Goal: Task Accomplishment & Management: Use online tool/utility

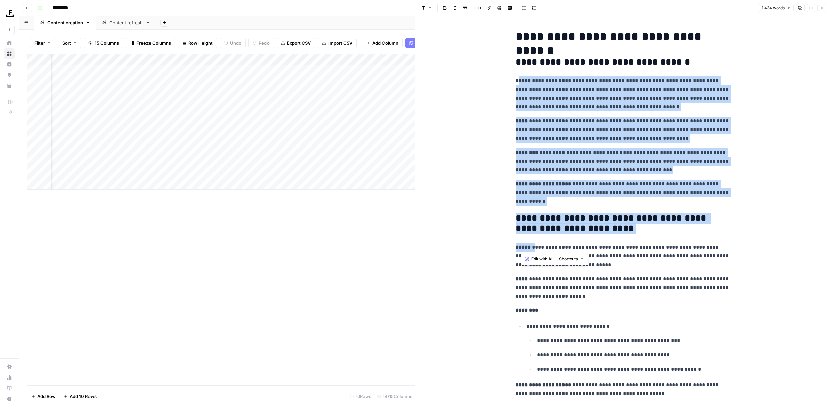
drag, startPoint x: 519, startPoint y: 101, endPoint x: 535, endPoint y: 244, distance: 144.4
click at [620, 154] on p "**********" at bounding box center [623, 161] width 215 height 26
drag, startPoint x: 520, startPoint y: 61, endPoint x: 623, endPoint y: 246, distance: 212.0
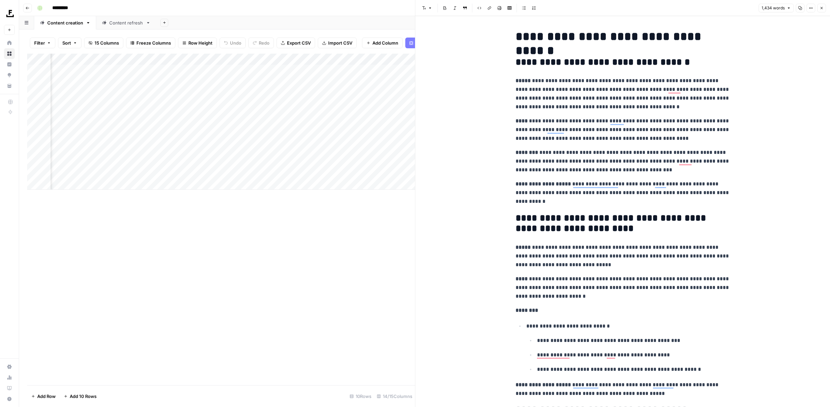
click at [299, 273] on div "Add Column" at bounding box center [221, 220] width 388 height 332
click at [822, 8] on icon "button" at bounding box center [822, 8] width 4 height 4
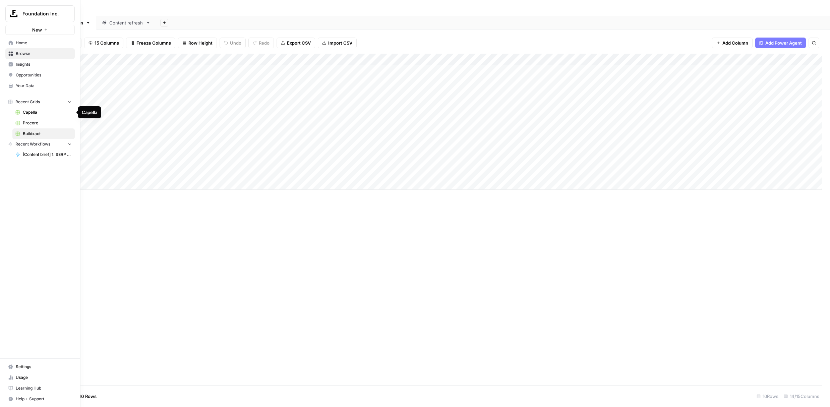
click at [34, 114] on span "Capella" at bounding box center [47, 112] width 49 height 6
click at [32, 135] on span "Buildxact" at bounding box center [47, 134] width 49 height 6
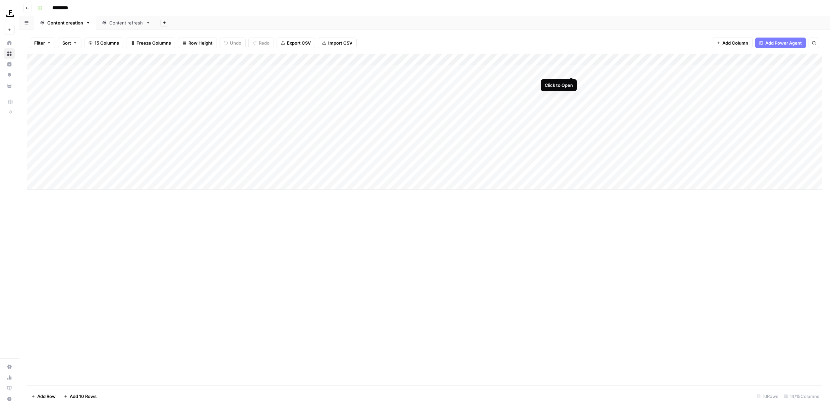
click at [571, 71] on div "Add Column" at bounding box center [424, 122] width 795 height 136
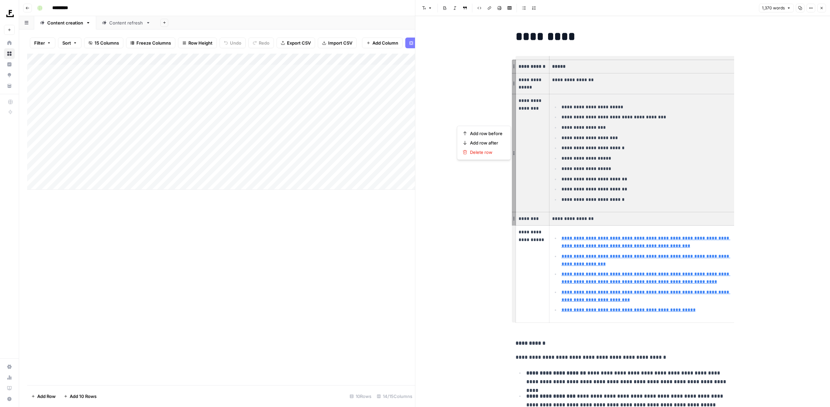
drag, startPoint x: 525, startPoint y: 80, endPoint x: 584, endPoint y: 214, distance: 145.9
click at [584, 214] on tbody "**********" at bounding box center [626, 191] width 220 height 263
click at [688, 200] on p "**********" at bounding box center [648, 200] width 172 height 8
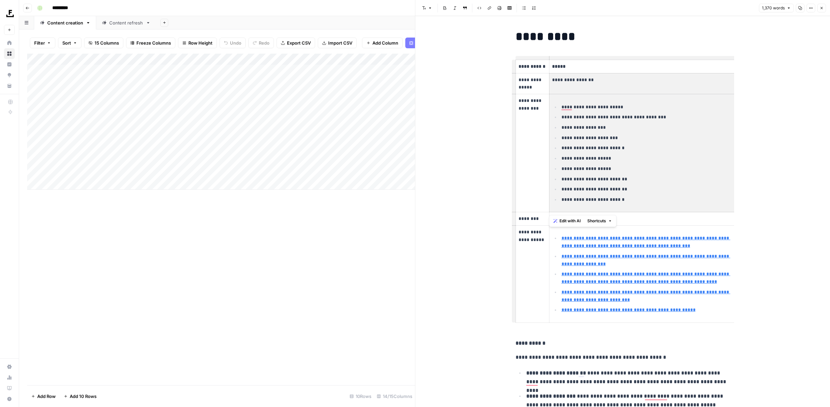
drag, startPoint x: 617, startPoint y: 194, endPoint x: 569, endPoint y: 83, distance: 120.4
click at [569, 83] on tbody "**********" at bounding box center [626, 191] width 220 height 263
click at [569, 91] on td "**********" at bounding box center [642, 83] width 187 height 21
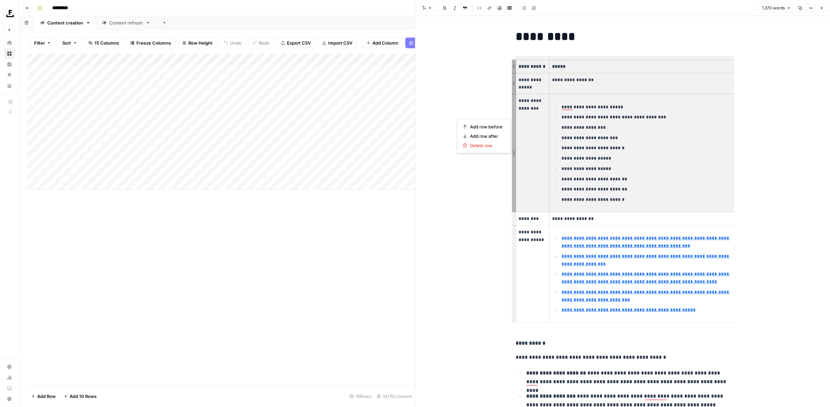
drag, startPoint x: 520, startPoint y: 65, endPoint x: 605, endPoint y: 164, distance: 130.1
click at [605, 164] on tbody "**********" at bounding box center [626, 191] width 220 height 263
click at [605, 162] on p "**********" at bounding box center [648, 159] width 172 height 8
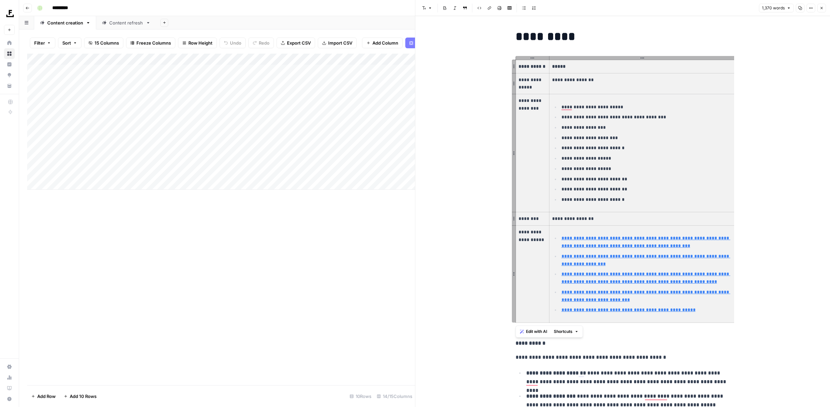
drag, startPoint x: 519, startPoint y: 63, endPoint x: 629, endPoint y: 283, distance: 246.3
click at [629, 283] on tbody "**********" at bounding box center [626, 191] width 220 height 263
type input "[URL][DOMAIN_NAME]"
click at [648, 347] on p "**********" at bounding box center [623, 343] width 215 height 9
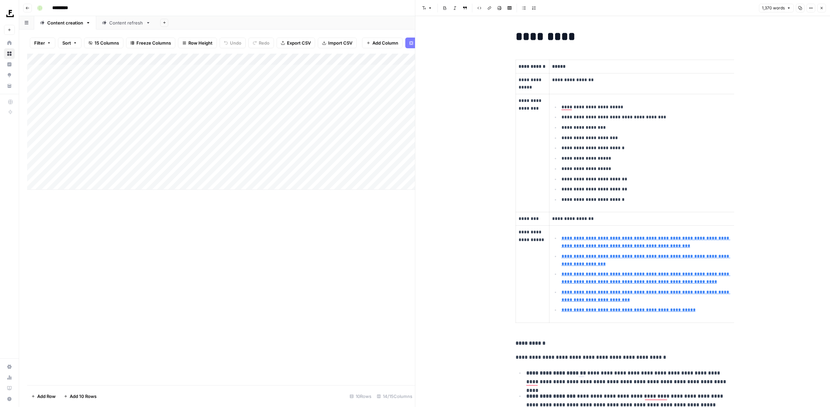
drag, startPoint x: 506, startPoint y: 26, endPoint x: 574, endPoint y: 108, distance: 107.2
type input "[URL][DOMAIN_NAME]"
click at [824, 10] on icon "button" at bounding box center [822, 8] width 4 height 4
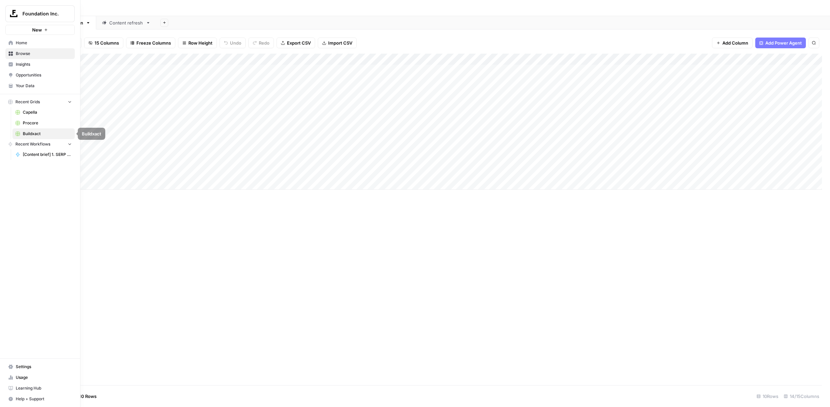
click at [35, 154] on span "[Content brief] 1. SERP Research" at bounding box center [47, 155] width 49 height 6
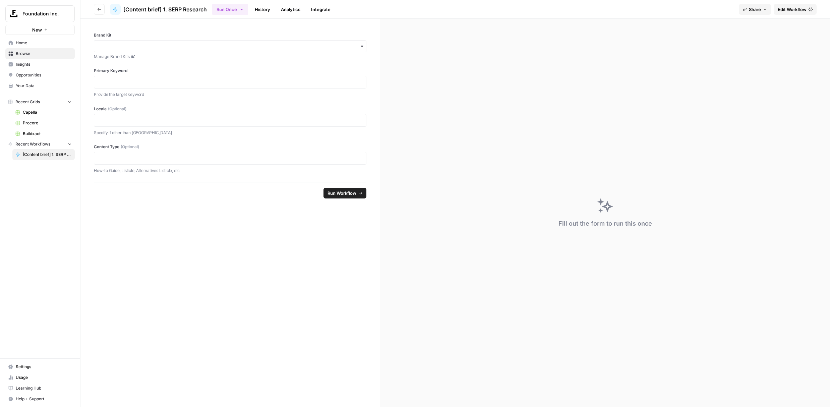
click at [101, 8] on button "Go back" at bounding box center [99, 9] width 11 height 11
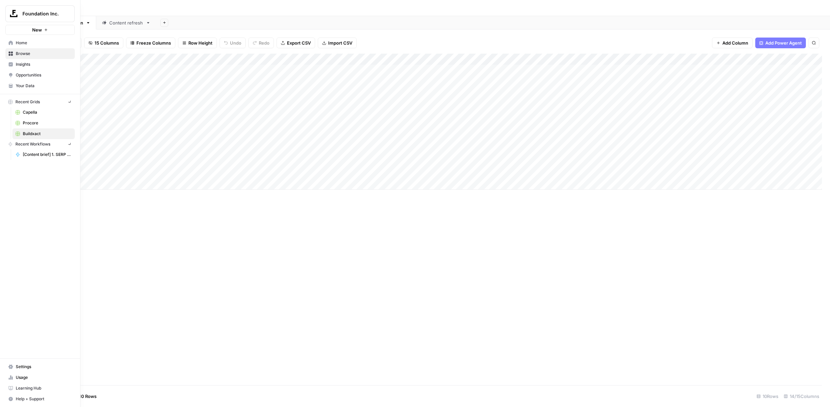
click at [11, 44] on icon at bounding box center [10, 43] width 5 height 5
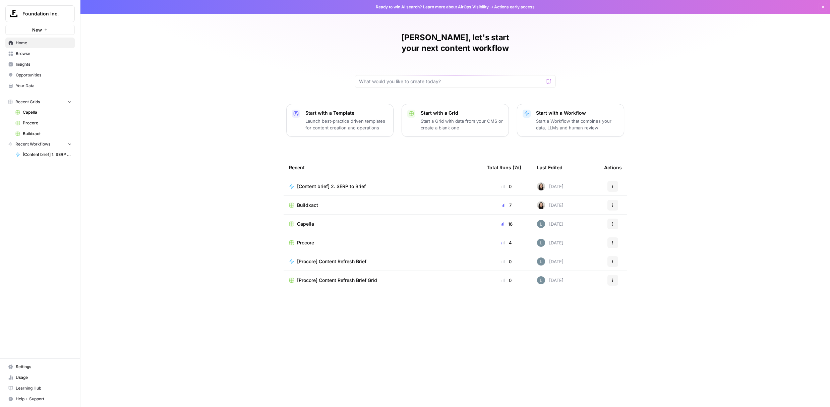
click at [25, 50] on link "Browse" at bounding box center [39, 53] width 69 height 11
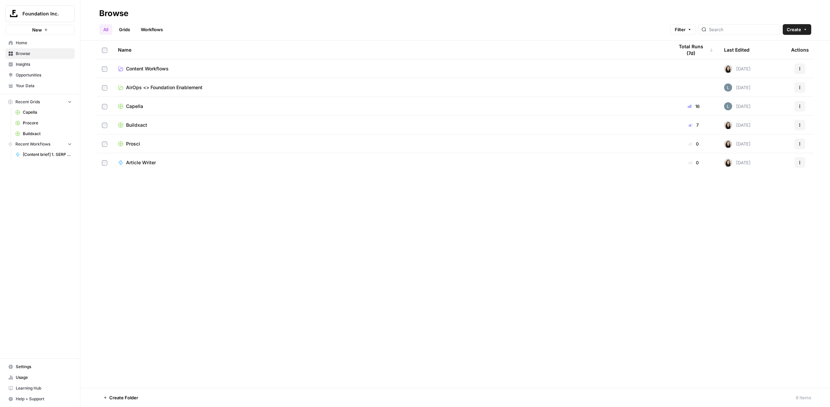
click at [170, 90] on span "AirOps <> Foundation Enablement" at bounding box center [164, 87] width 76 height 7
click at [33, 133] on span "Buildxact" at bounding box center [47, 134] width 49 height 6
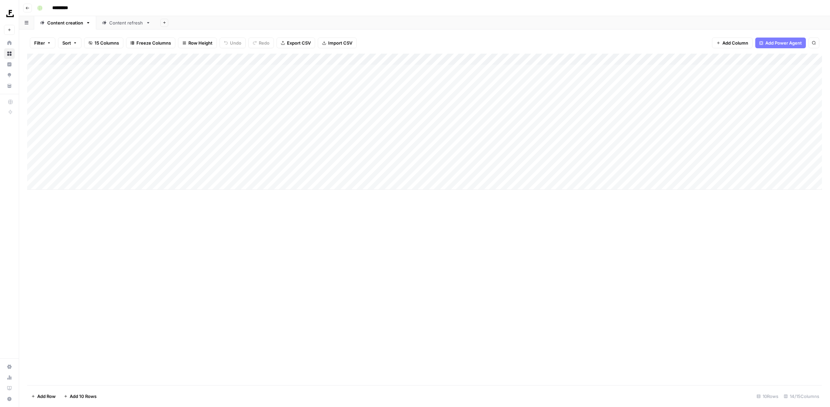
click at [90, 137] on div "Add Column" at bounding box center [424, 122] width 795 height 136
click at [119, 24] on div "Content refresh" at bounding box center [126, 22] width 34 height 7
click at [569, 84] on div "Add Column" at bounding box center [424, 145] width 795 height 182
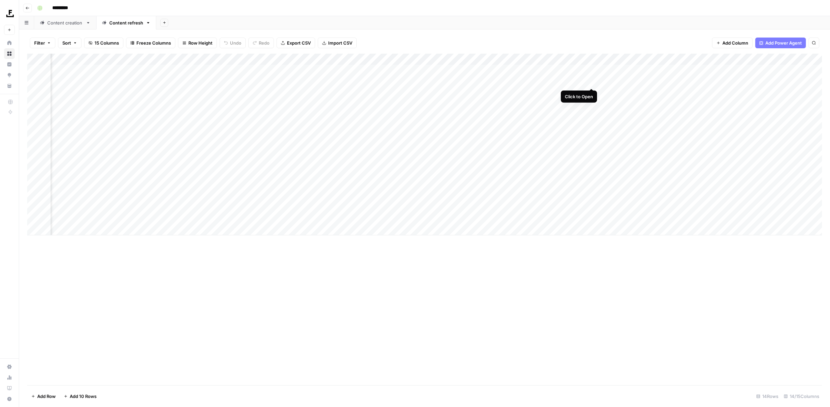
click at [593, 84] on div "Add Column" at bounding box center [424, 145] width 795 height 182
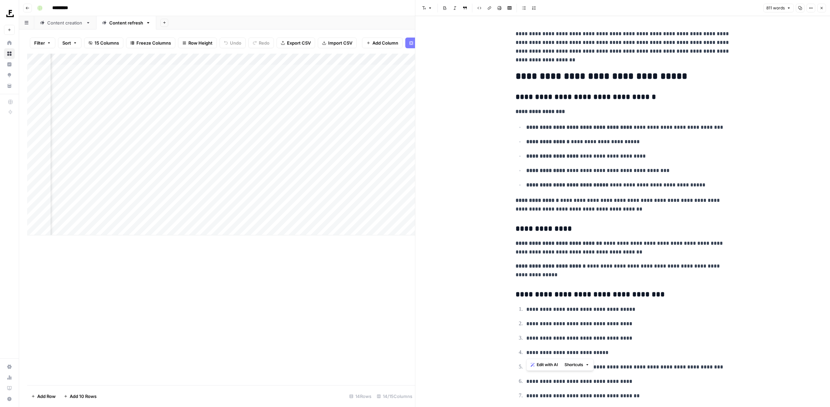
drag, startPoint x: 528, startPoint y: 128, endPoint x: 628, endPoint y: 356, distance: 249.0
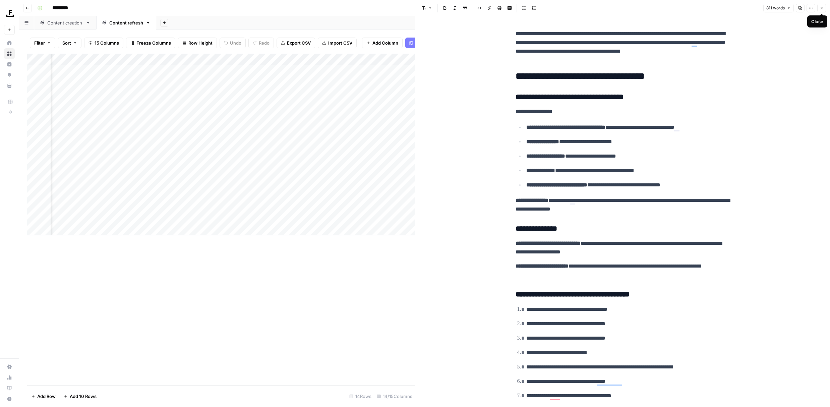
click at [823, 8] on icon "button" at bounding box center [822, 8] width 4 height 4
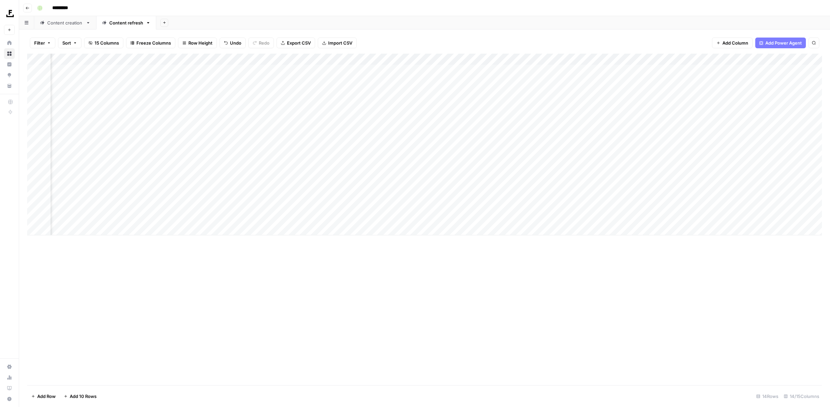
click at [70, 24] on div "Content creation" at bounding box center [65, 22] width 36 height 7
click at [572, 70] on div "Add Column" at bounding box center [424, 122] width 795 height 136
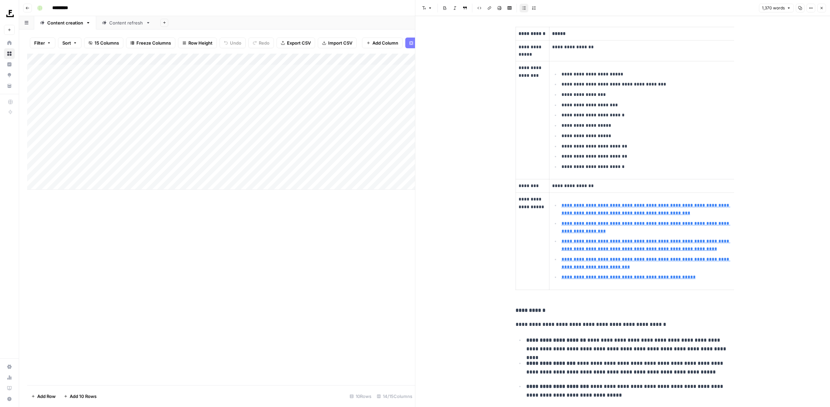
scroll to position [29, 0]
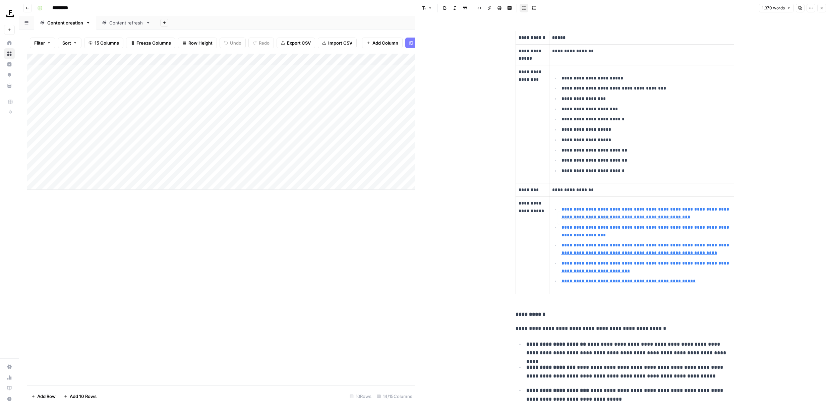
type input "[URL][DOMAIN_NAME]"
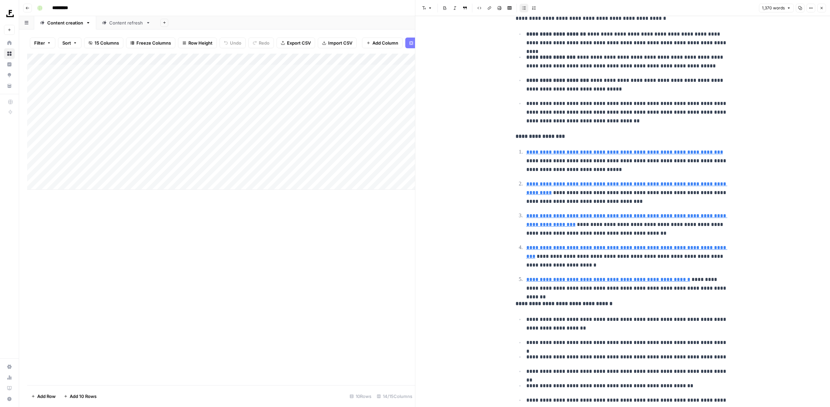
scroll to position [340, 0]
type input "[URL][DOMAIN_NAME]"
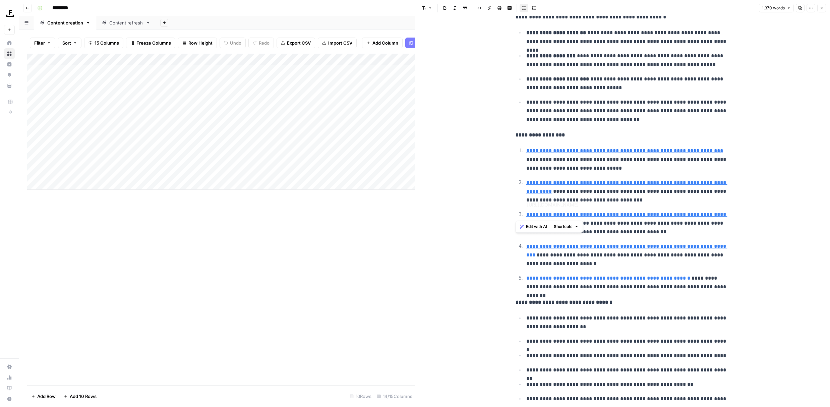
type input "[URL][DOMAIN_NAME]"
drag, startPoint x: 523, startPoint y: 140, endPoint x: 741, endPoint y: 293, distance: 266.8
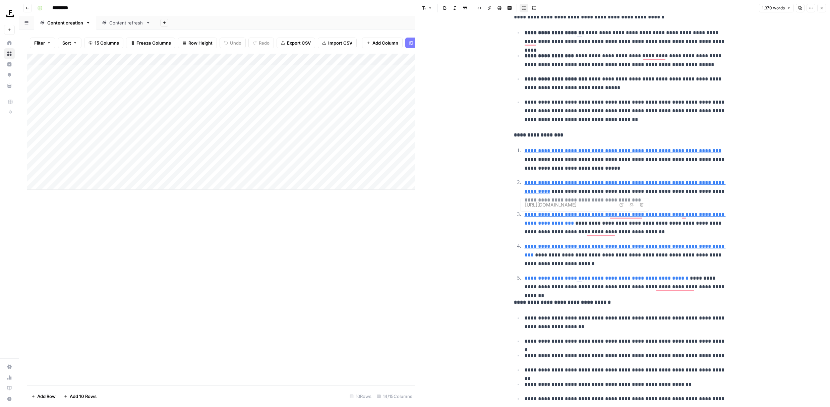
type input "[URL][DOMAIN_NAME]"
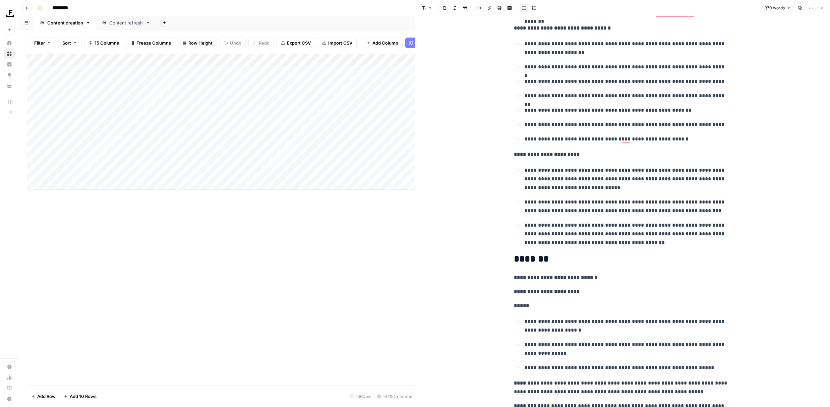
scroll to position [0, 0]
drag, startPoint x: 506, startPoint y: 29, endPoint x: 583, endPoint y: 30, distance: 76.5
drag, startPoint x: 610, startPoint y: 30, endPoint x: 512, endPoint y: 28, distance: 98.3
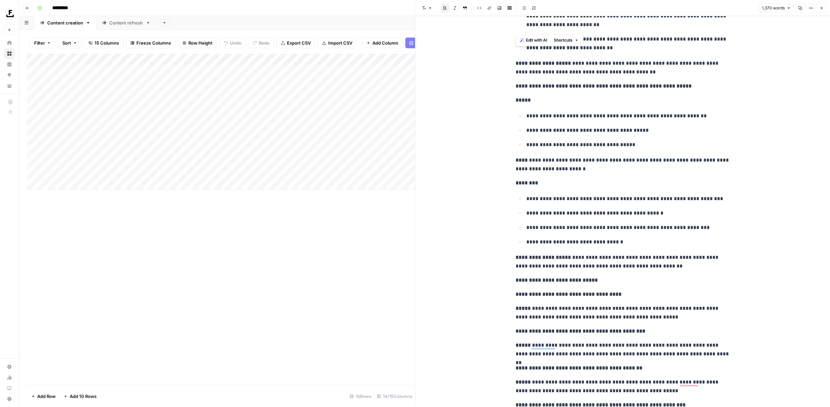
scroll to position [1878, 0]
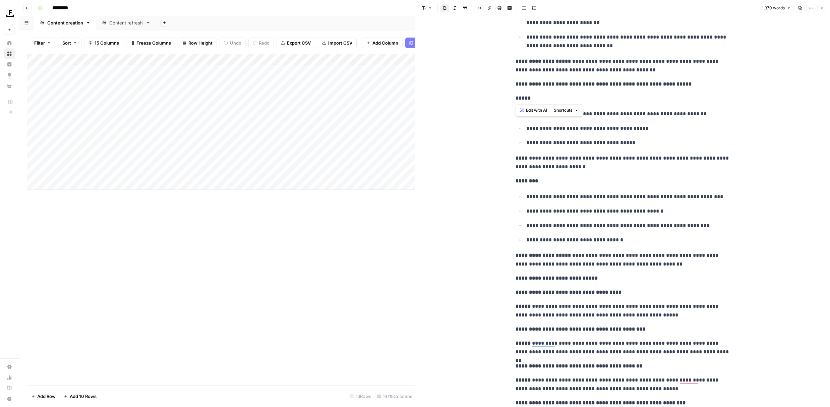
drag, startPoint x: 521, startPoint y: 92, endPoint x: 574, endPoint y: 152, distance: 80.1
click at [820, 9] on icon "button" at bounding box center [822, 8] width 4 height 4
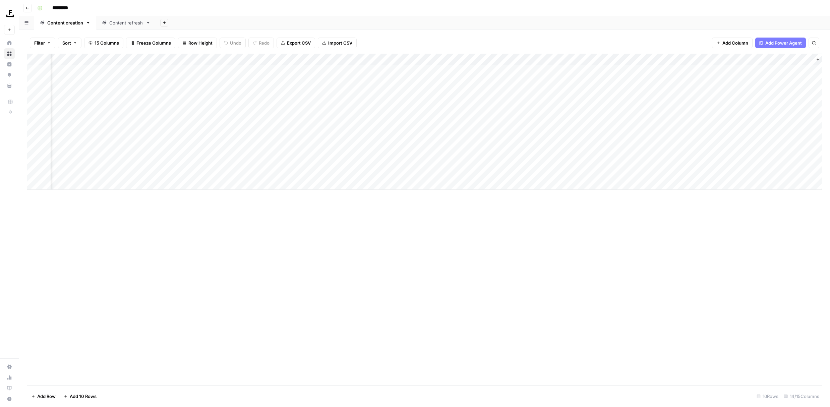
scroll to position [0, 95]
click at [659, 71] on div "Add Column" at bounding box center [424, 122] width 795 height 136
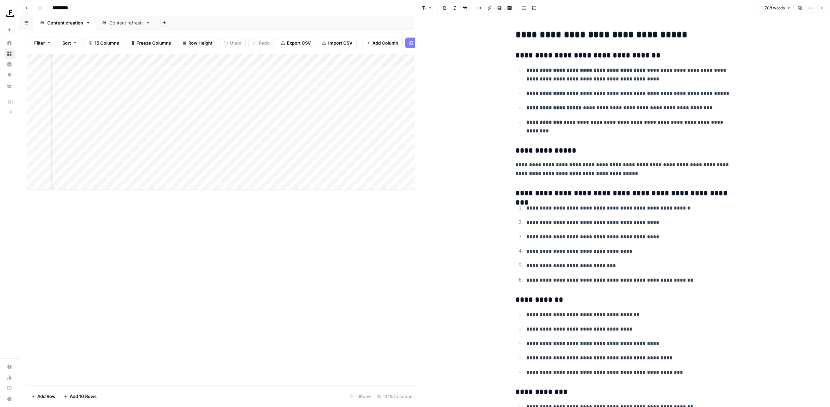
click at [223, 266] on div "Add Column" at bounding box center [221, 220] width 388 height 332
click at [822, 7] on icon "button" at bounding box center [822, 8] width 4 height 4
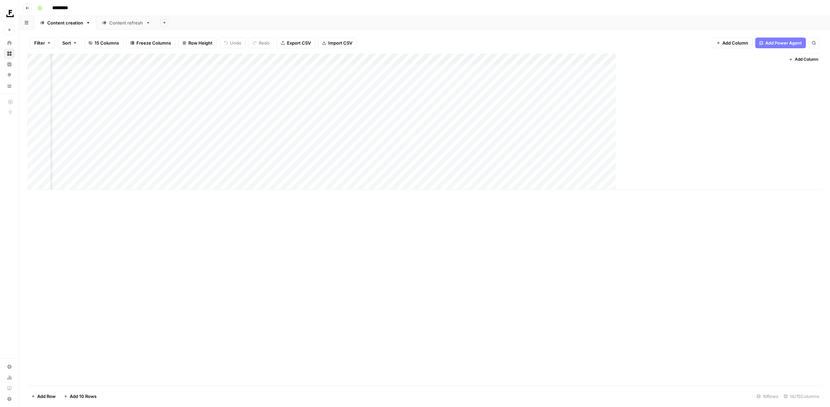
scroll to position [0, 87]
click at [466, 244] on div "Add Column" at bounding box center [424, 220] width 795 height 332
click at [122, 24] on div "Content refresh" at bounding box center [126, 22] width 34 height 7
click at [184, 279] on div "Add Column" at bounding box center [424, 220] width 795 height 332
click at [54, 21] on div "Content creation" at bounding box center [65, 22] width 36 height 7
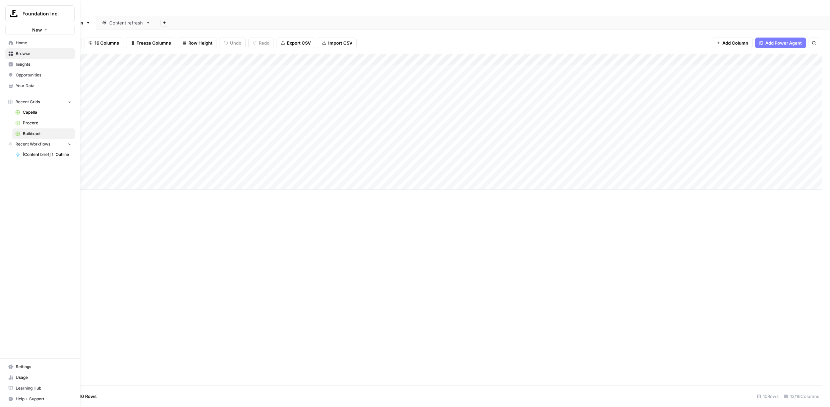
click at [9, 101] on rect "button" at bounding box center [10, 102] width 4 height 4
click at [35, 125] on span "Procore" at bounding box center [47, 123] width 49 height 6
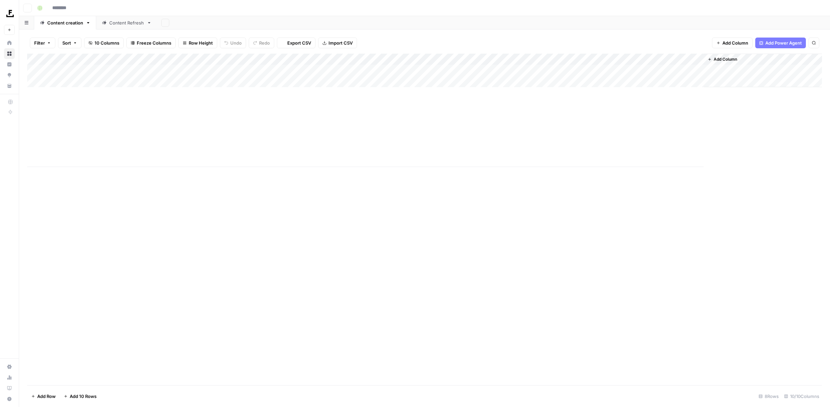
type input "*******"
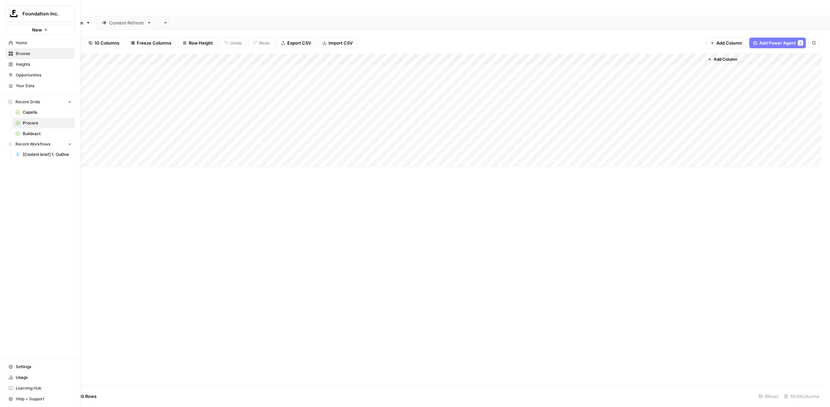
click at [8, 102] on icon "button" at bounding box center [10, 102] width 4 height 4
click at [19, 104] on span "Recent Grids" at bounding box center [27, 102] width 24 height 6
click at [10, 101] on rect "button" at bounding box center [10, 102] width 4 height 4
click at [22, 105] on span "Recent Grids" at bounding box center [27, 102] width 24 height 6
click at [33, 132] on span "Buildxact" at bounding box center [47, 134] width 49 height 6
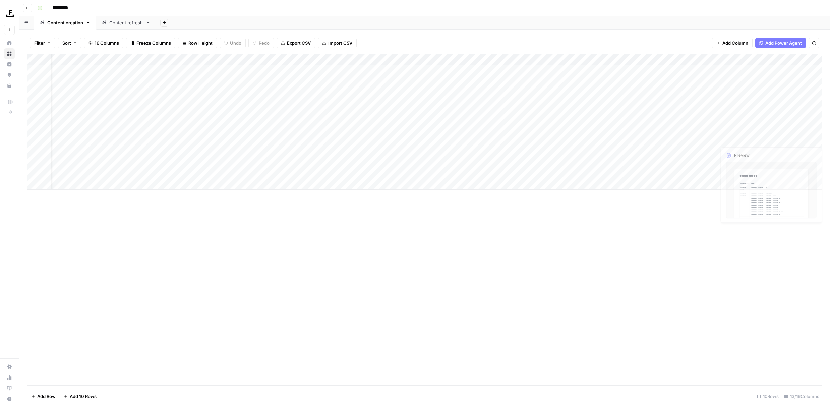
scroll to position [0, 42]
click at [536, 71] on div "Add Column" at bounding box center [424, 122] width 795 height 136
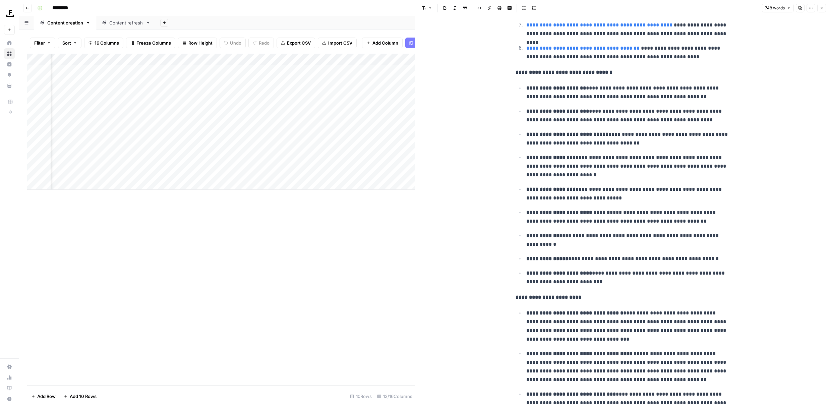
scroll to position [713, 0]
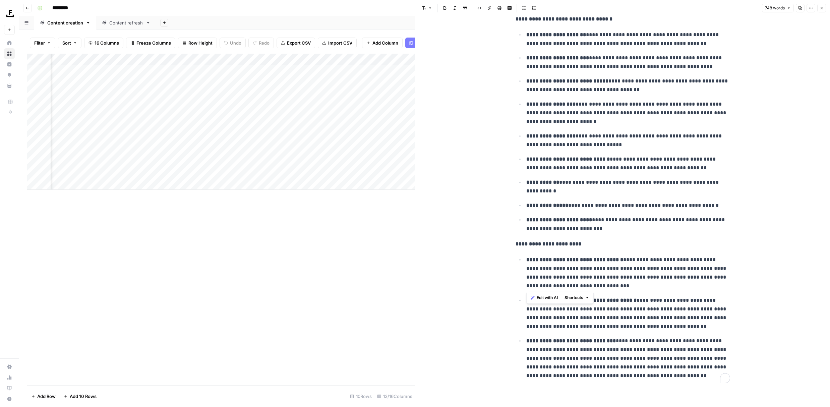
drag, startPoint x: 528, startPoint y: 258, endPoint x: 596, endPoint y: 284, distance: 73.1
click at [596, 284] on p "**********" at bounding box center [629, 273] width 204 height 35
click at [822, 6] on icon "button" at bounding box center [822, 8] width 4 height 4
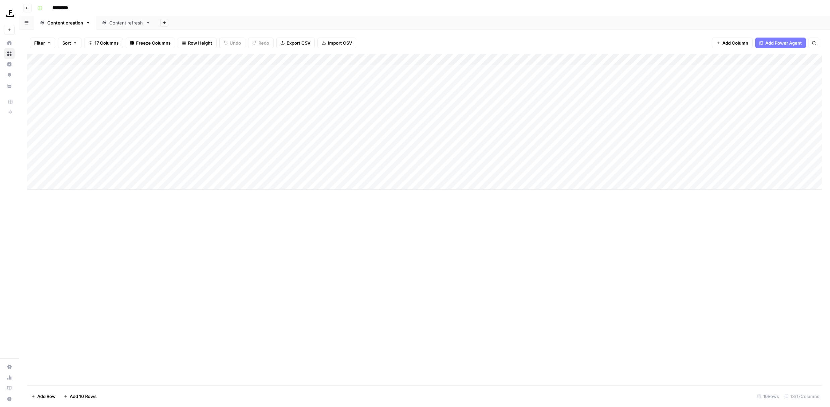
scroll to position [0, 44]
click at [778, 68] on div "Add Column" at bounding box center [424, 122] width 795 height 136
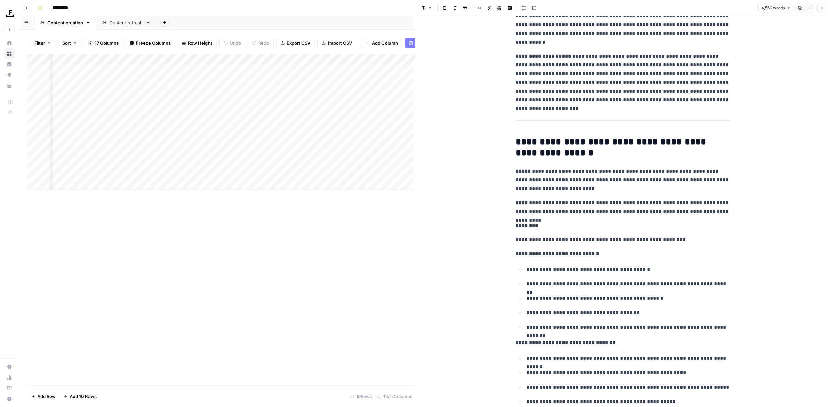
scroll to position [5424, 0]
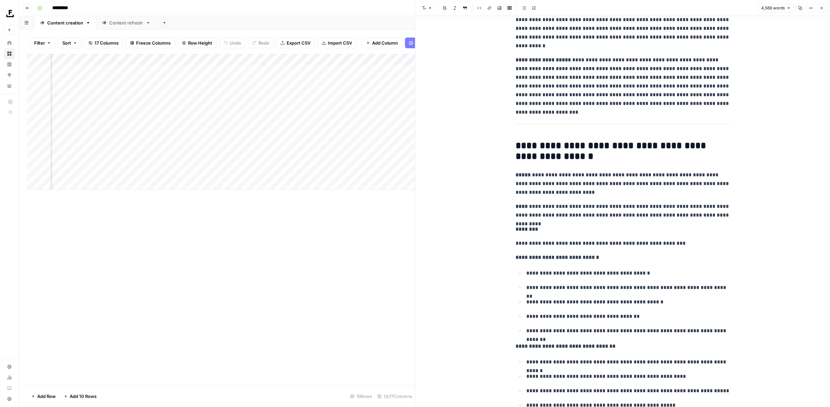
click at [343, 282] on div "Add Column" at bounding box center [221, 220] width 388 height 332
click at [139, 236] on div "Add Column" at bounding box center [221, 220] width 388 height 332
click at [823, 6] on icon "button" at bounding box center [822, 8] width 4 height 4
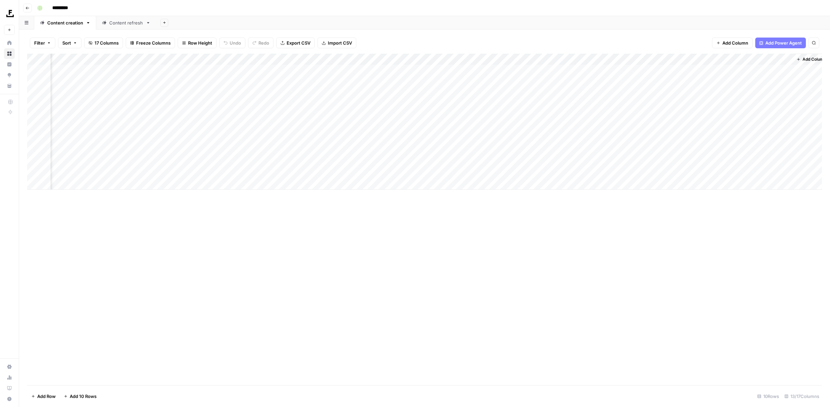
scroll to position [0, 44]
click at [812, 59] on span "Add Column" at bounding box center [806, 59] width 23 height 6
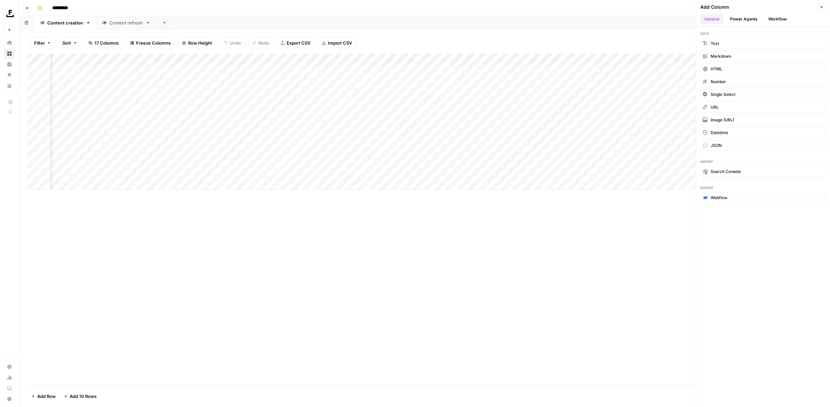
click at [739, 21] on button "Power Agents" at bounding box center [744, 19] width 36 height 10
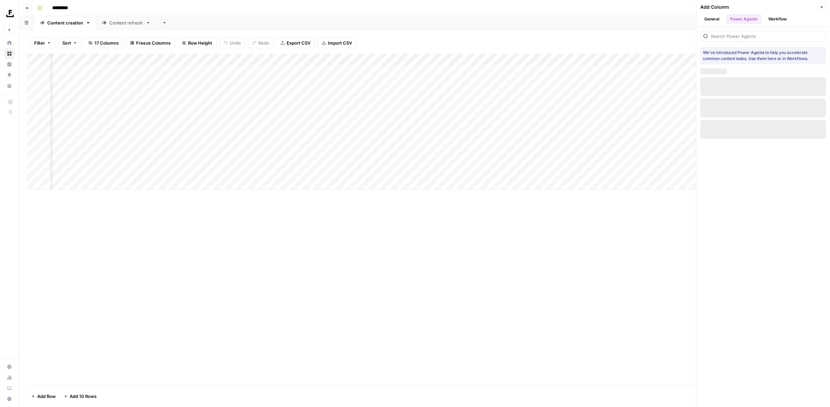
click at [778, 21] on button "Workflow" at bounding box center [778, 19] width 26 height 10
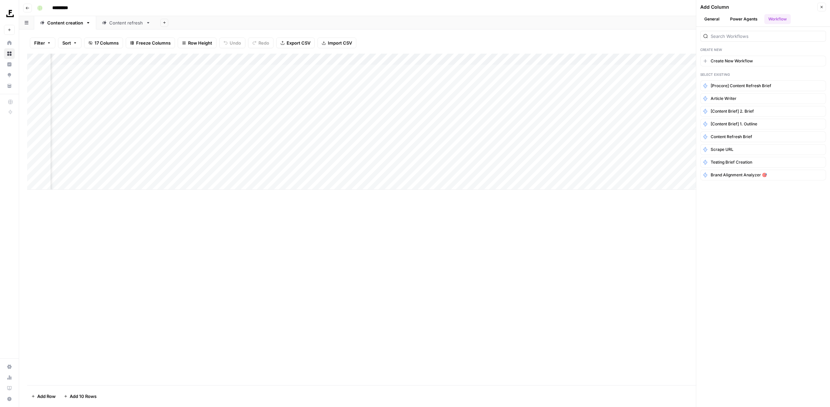
click at [316, 267] on div "Add Column" at bounding box center [424, 220] width 795 height 332
click at [822, 8] on icon "button" at bounding box center [822, 7] width 4 height 4
